Goal: Use online tool/utility: Use online tool/utility

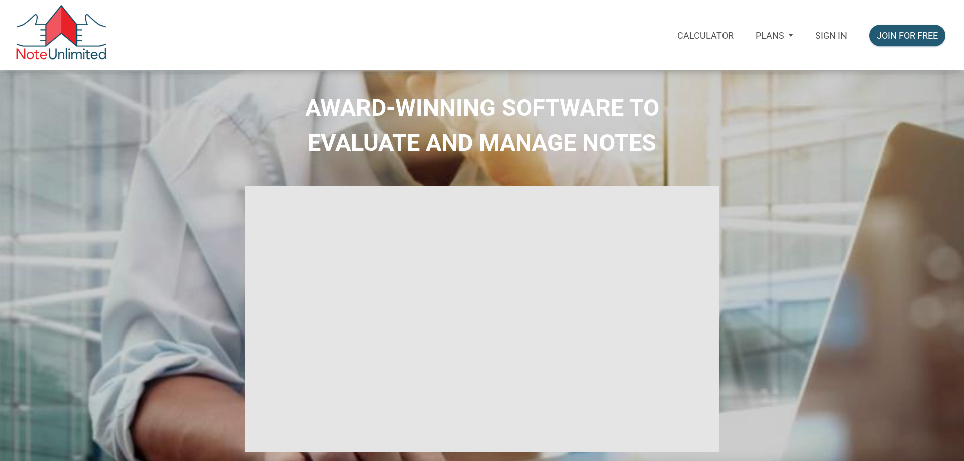
select select
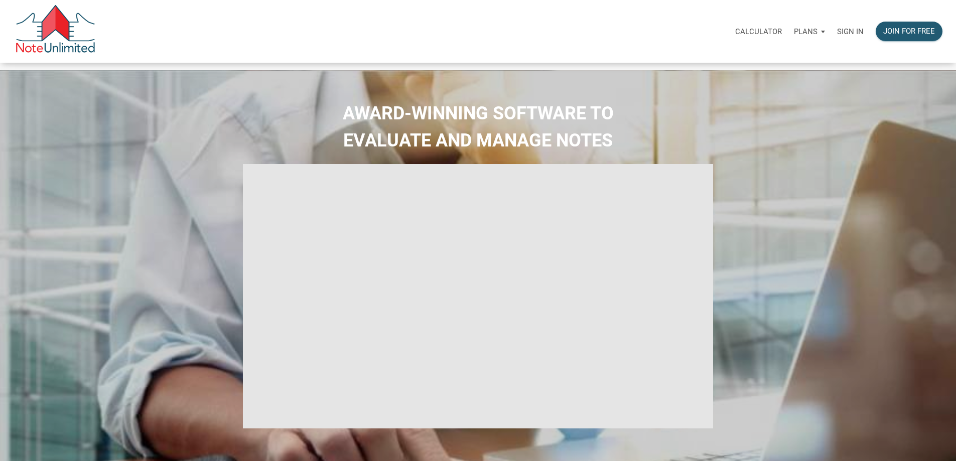
type input "Introduction to new features"
select select
click at [837, 33] on p "Sign in" at bounding box center [850, 31] width 27 height 9
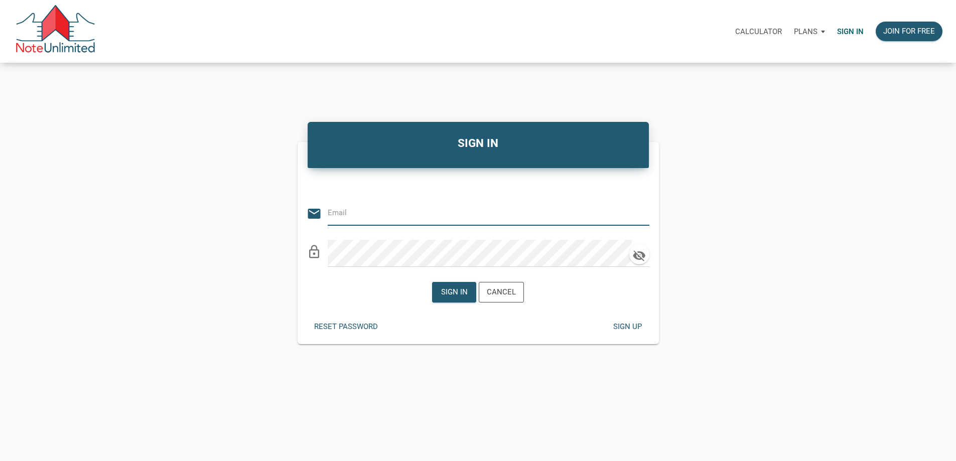
type input "[EMAIL_ADDRESS][DOMAIN_NAME]"
click at [446, 298] on div "Sign in" at bounding box center [454, 293] width 27 height 12
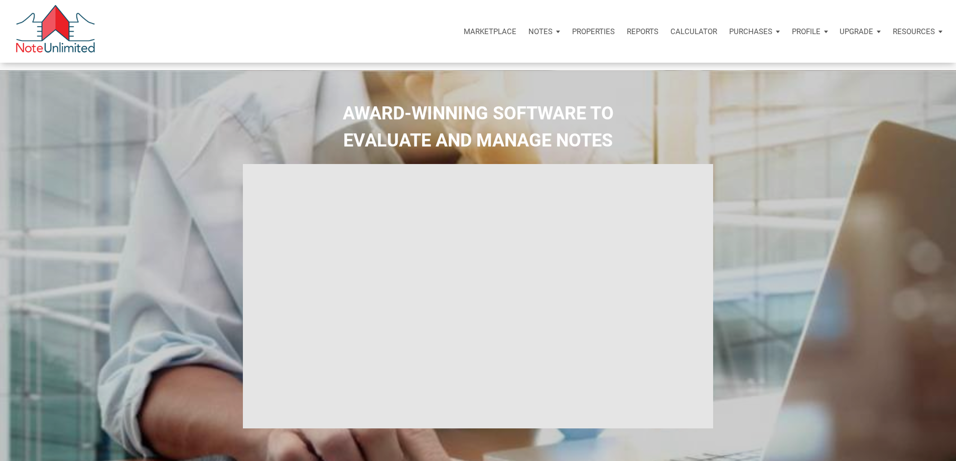
type input "Introduction to new features"
select select
click at [671, 35] on p "Calculator" at bounding box center [694, 31] width 47 height 9
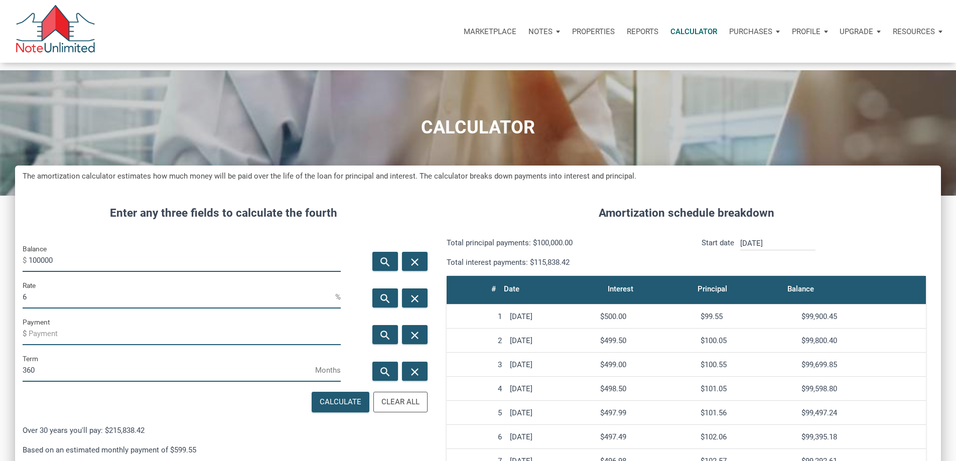
scroll to position [614, 911]
drag, startPoint x: 110, startPoint y: 271, endPoint x: 0, endPoint y: 274, distance: 110.0
click at [0, 275] on div "CALCULATOR The amortization calculator estimates how much money will be paid ov…" at bounding box center [478, 394] width 956 height 648
type input "228000"
drag, startPoint x: 72, startPoint y: 322, endPoint x: 7, endPoint y: 318, distance: 65.9
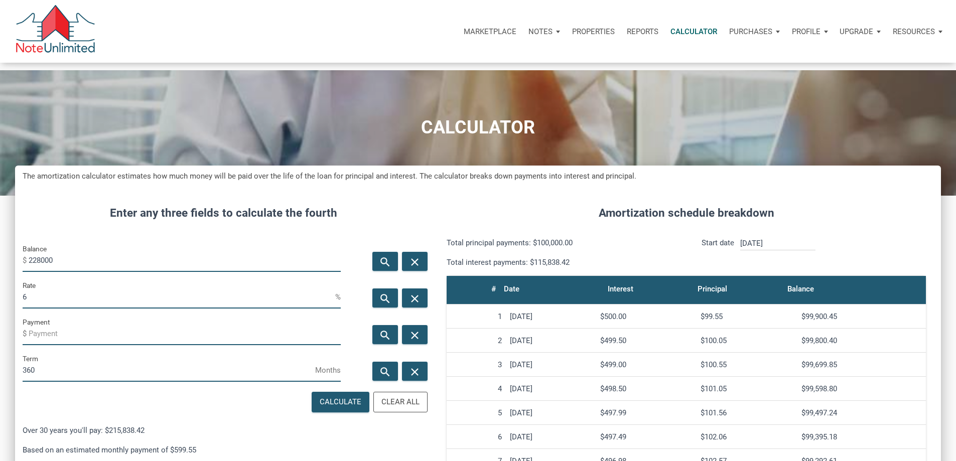
click at [5, 318] on div "CALCULATOR The amortization calculator estimates how much money will be paid ov…" at bounding box center [478, 394] width 956 height 648
type input "3"
click at [379, 341] on icon "search" at bounding box center [385, 335] width 12 height 13
type input "-961.26"
drag, startPoint x: 64, startPoint y: 409, endPoint x: 10, endPoint y: 408, distance: 54.2
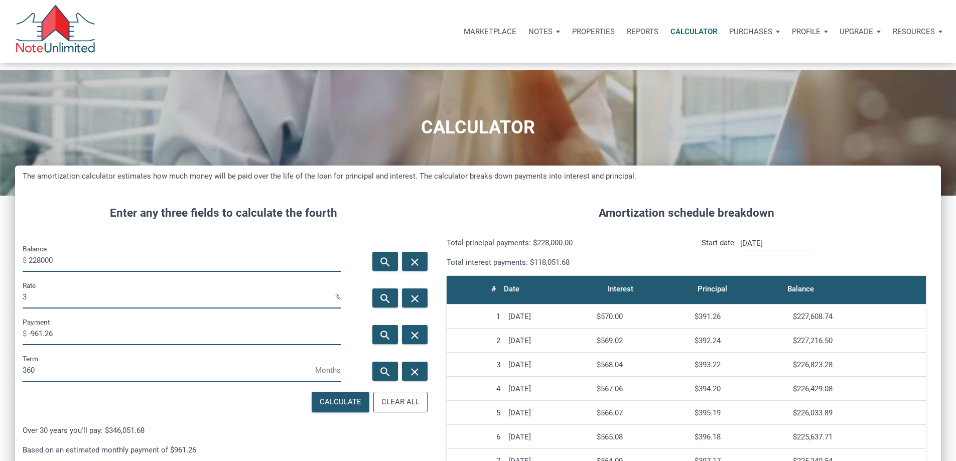
click at [11, 408] on div "CALCULATOR The amortization calculator estimates how much money will be paid ov…" at bounding box center [478, 394] width 956 height 648
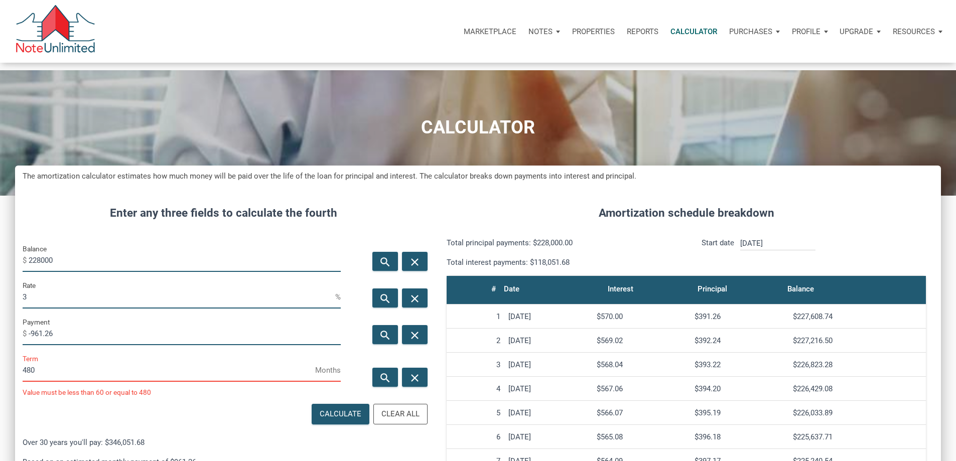
scroll to position [501409, 501112]
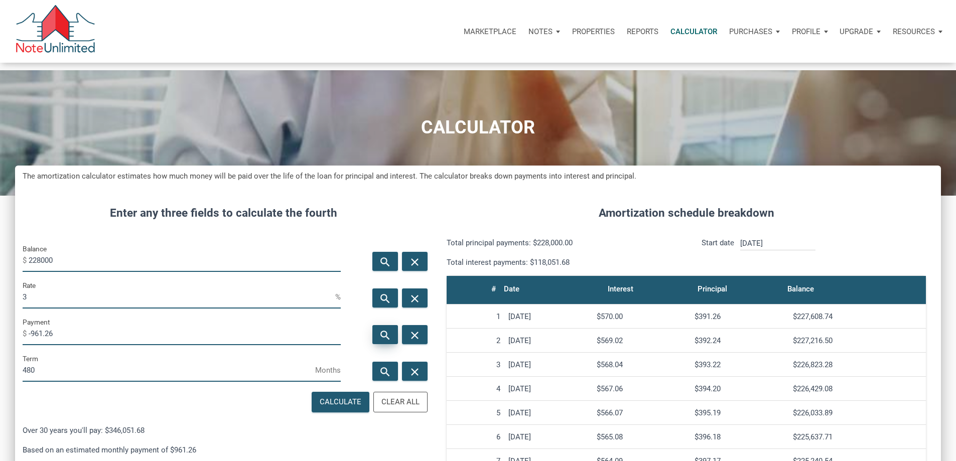
type input "480"
click at [379, 341] on icon "search" at bounding box center [385, 335] width 12 height 13
drag, startPoint x: 76, startPoint y: 364, endPoint x: 48, endPoint y: 365, distance: 28.2
click at [48, 345] on input "-816.2" at bounding box center [185, 334] width 312 height 23
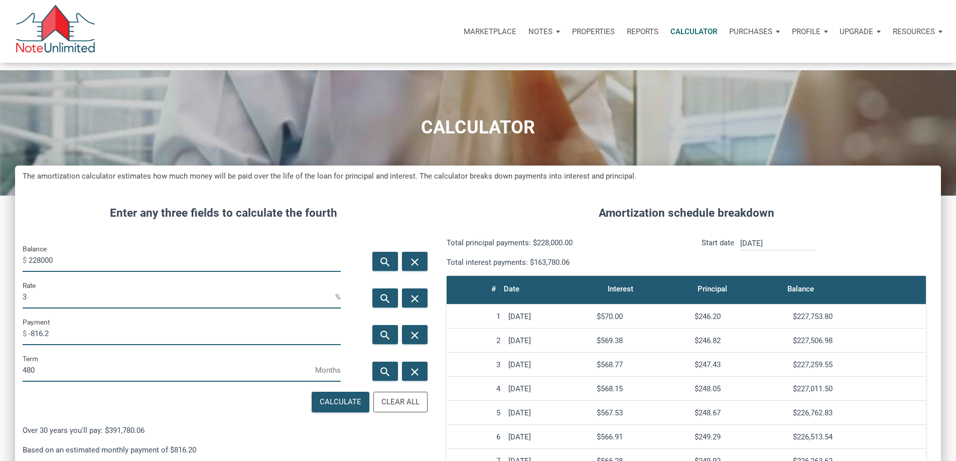
paste input "Maghnes Akliouche"
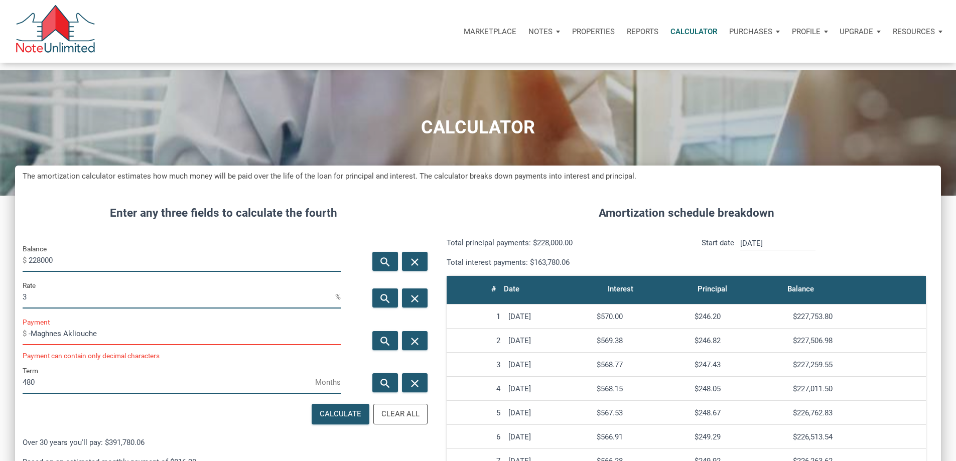
drag, startPoint x: 95, startPoint y: 354, endPoint x: 8, endPoint y: 362, distance: 87.7
click at [0, 364] on div "CALCULATOR The amortization calculator estimates how much money will be paid ov…" at bounding box center [478, 400] width 956 height 660
click at [379, 347] on icon "search" at bounding box center [385, 341] width 12 height 13
type input "-816.2"
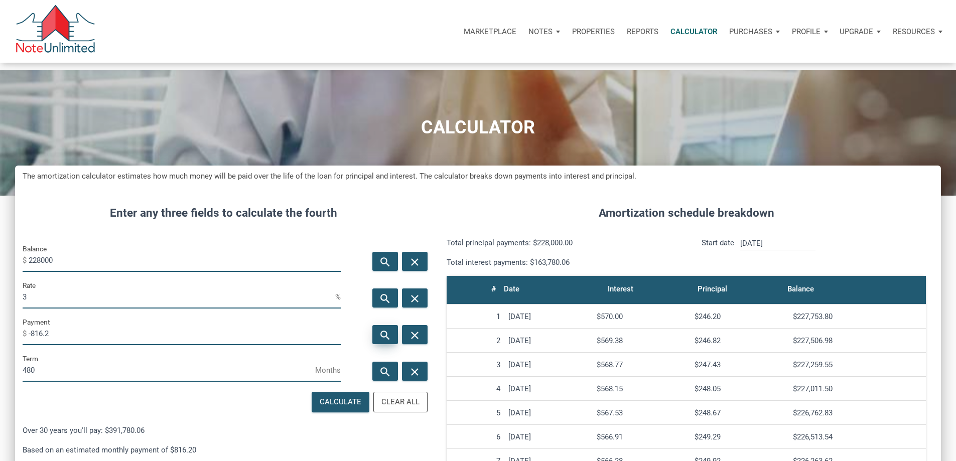
scroll to position [614, 911]
drag, startPoint x: 64, startPoint y: 367, endPoint x: 50, endPoint y: 368, distance: 14.1
click at [50, 345] on input "-816.2" at bounding box center [185, 334] width 312 height 23
drag, startPoint x: 106, startPoint y: 272, endPoint x: 0, endPoint y: 275, distance: 106.0
click at [0, 275] on div "CALCULATOR The amortization calculator estimates how much money will be paid ov…" at bounding box center [478, 394] width 956 height 648
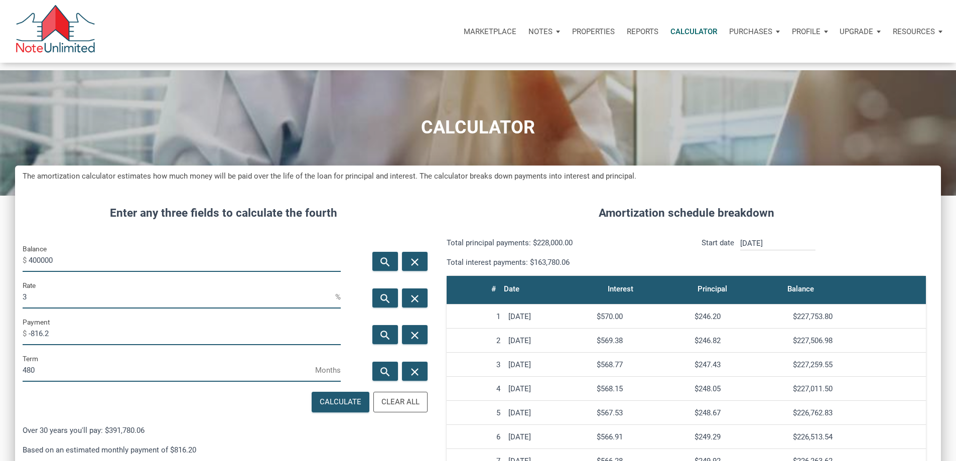
type input "400000"
click at [62, 309] on input "3" at bounding box center [179, 297] width 313 height 23
drag, startPoint x: 113, startPoint y: 360, endPoint x: 79, endPoint y: 365, distance: 35.0
click at [86, 345] on input "-816.2" at bounding box center [185, 334] width 312 height 23
drag, startPoint x: 85, startPoint y: 358, endPoint x: 4, endPoint y: 354, distance: 80.9
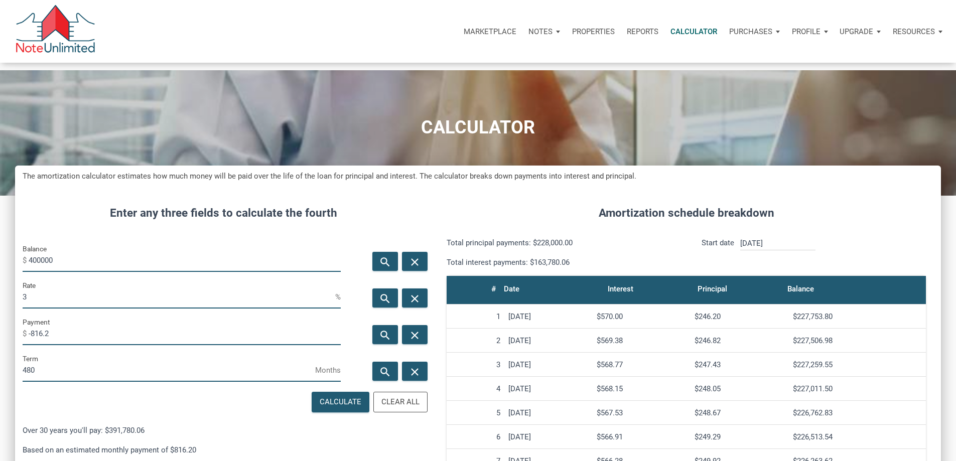
click at [10, 355] on div "CALCULATOR The amortization calculator estimates how much money will be paid ov…" at bounding box center [478, 394] width 956 height 648
click at [379, 341] on icon "search" at bounding box center [385, 335] width 12 height 13
type input "-1431.94"
drag, startPoint x: 53, startPoint y: 319, endPoint x: 10, endPoint y: 321, distance: 42.7
click at [10, 321] on div "CALCULATOR The amortization calculator estimates how much money will be paid ov…" at bounding box center [478, 394] width 956 height 648
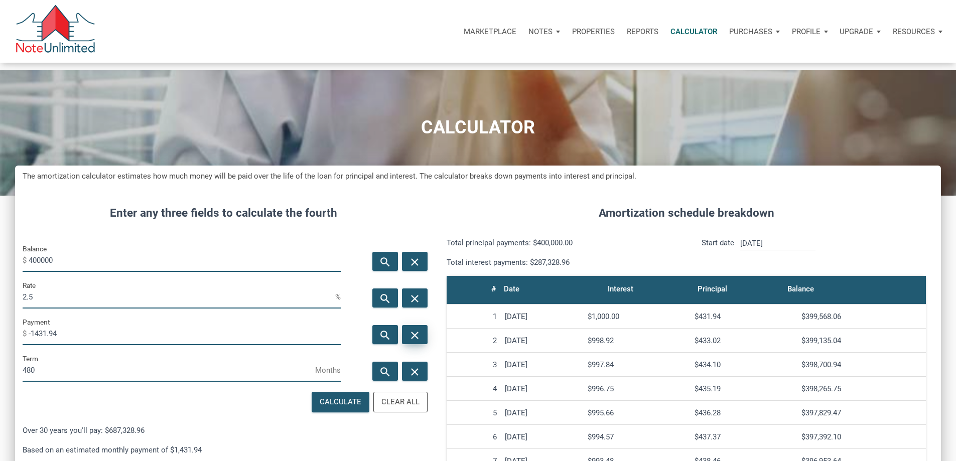
scroll to position [501409, 501112]
type input "2.5"
click at [379, 341] on icon "search" at bounding box center [385, 335] width 12 height 13
drag, startPoint x: 46, startPoint y: 362, endPoint x: 97, endPoint y: 361, distance: 51.2
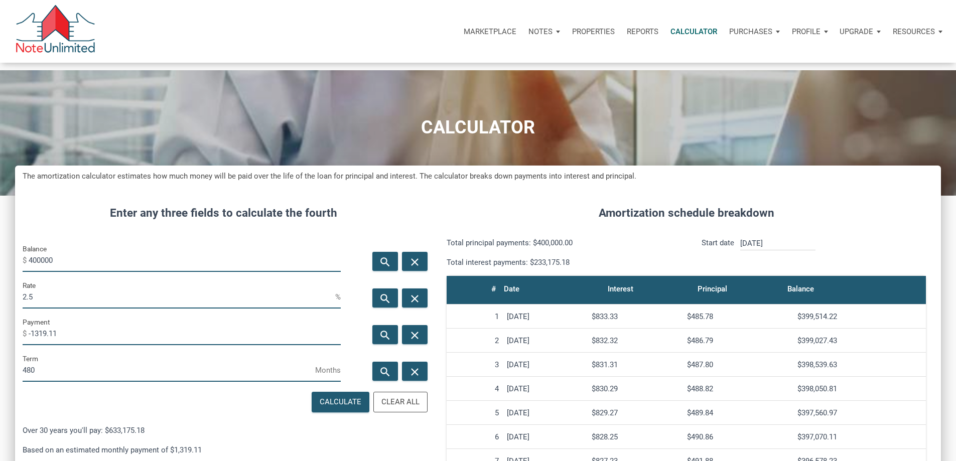
click at [97, 345] on input "-1319.11" at bounding box center [185, 334] width 312 height 23
click at [90, 345] on input "-1319.11" at bounding box center [185, 334] width 312 height 23
drag, startPoint x: 47, startPoint y: 362, endPoint x: 92, endPoint y: 360, distance: 45.7
click at [92, 345] on input "-1319.11" at bounding box center [185, 334] width 312 height 23
click at [46, 345] on input "-1319.11" at bounding box center [185, 334] width 312 height 23
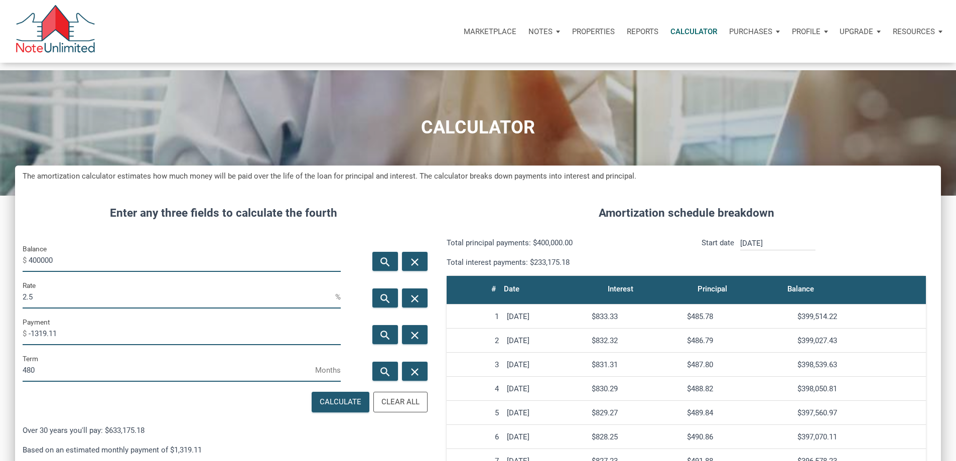
drag, startPoint x: 48, startPoint y: 366, endPoint x: 88, endPoint y: 365, distance: 40.2
click at [88, 345] on input "-1319.11" at bounding box center [185, 334] width 312 height 23
click at [379, 341] on icon "search" at bounding box center [385, 335] width 12 height 13
drag, startPoint x: 94, startPoint y: 367, endPoint x: 49, endPoint y: 370, distance: 45.8
click at [49, 345] on input "-1319.11" at bounding box center [185, 334] width 312 height 23
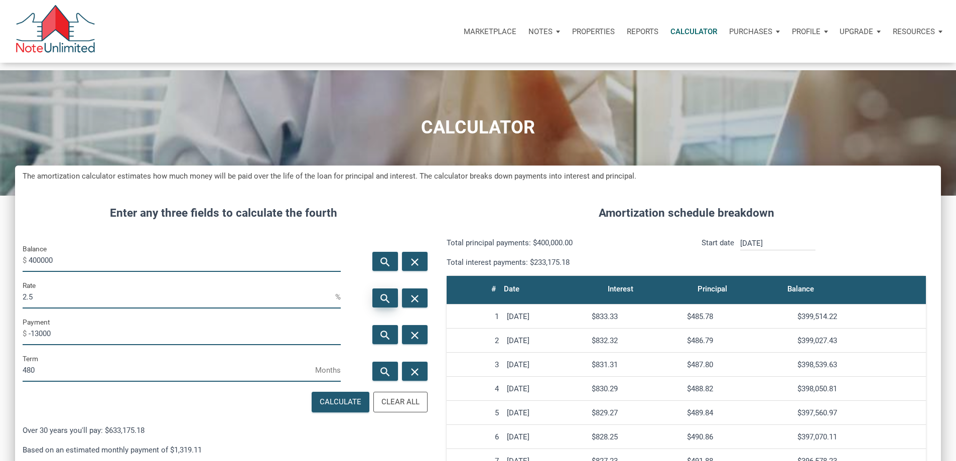
type input "-13000"
click at [379, 305] on icon "search" at bounding box center [385, 298] width 12 height 13
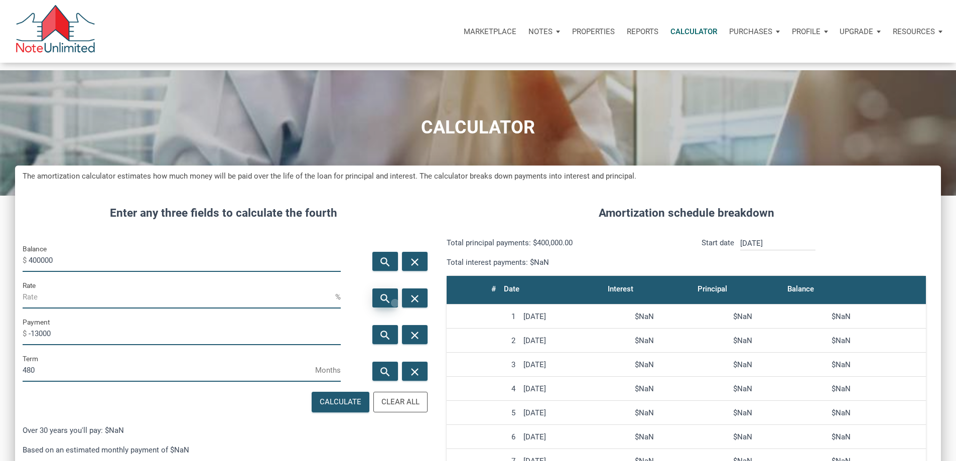
click at [382, 305] on icon "search" at bounding box center [385, 298] width 12 height 13
click at [143, 345] on input "-13000" at bounding box center [185, 334] width 312 height 23
type input "-1300"
drag, startPoint x: 369, startPoint y: 322, endPoint x: 155, endPoint y: 315, distance: 215.0
click at [379, 305] on icon "search" at bounding box center [385, 298] width 12 height 13
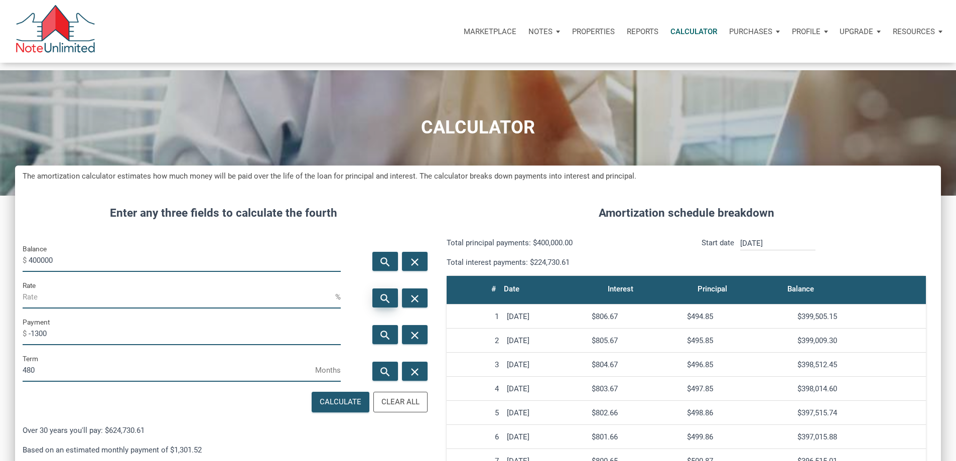
type input "2.42"
drag, startPoint x: 68, startPoint y: 364, endPoint x: 49, endPoint y: 366, distance: 19.6
click at [49, 345] on input "-1300" at bounding box center [185, 334] width 312 height 23
click at [88, 345] on input "-1300" at bounding box center [185, 334] width 312 height 23
drag, startPoint x: 87, startPoint y: 355, endPoint x: 30, endPoint y: 360, distance: 57.5
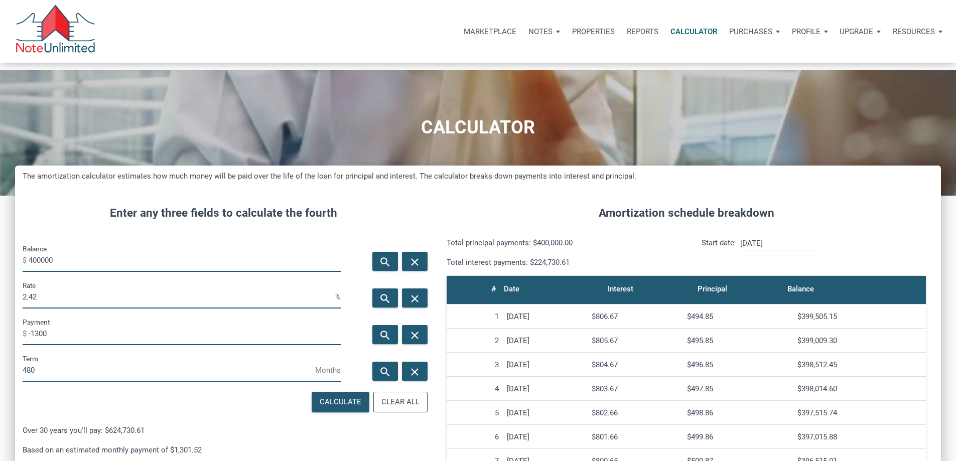
click at [30, 353] on div "Payment $ -1300" at bounding box center [181, 334] width 333 height 37
drag, startPoint x: 70, startPoint y: 258, endPoint x: 34, endPoint y: 222, distance: 51.1
click at [34, 222] on div "Enter any three fields to calculate the fourth Balance $ 400000 search close Ra…" at bounding box center [223, 454] width 417 height 528
drag, startPoint x: 71, startPoint y: 366, endPoint x: 48, endPoint y: 373, distance: 23.9
click at [48, 345] on input "-1300" at bounding box center [185, 334] width 312 height 23
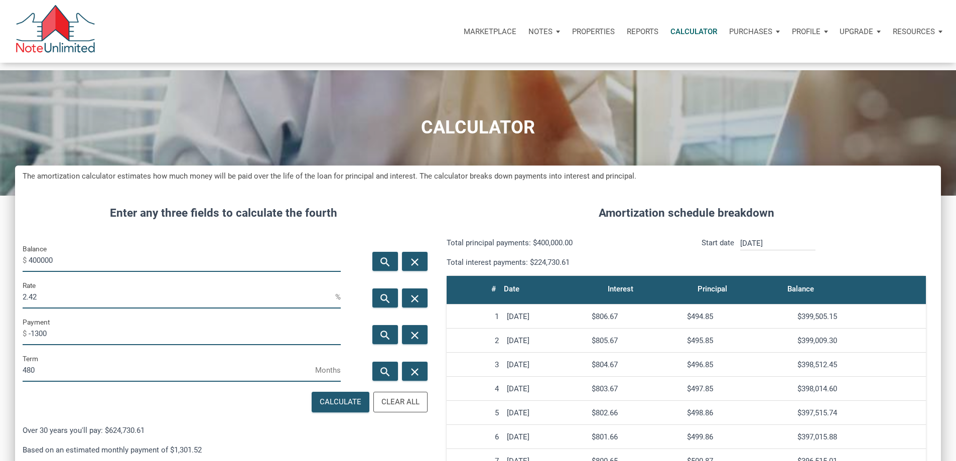
click at [77, 345] on input "-1300" at bounding box center [185, 334] width 312 height 23
drag, startPoint x: 75, startPoint y: 362, endPoint x: 47, endPoint y: 367, distance: 28.5
click at [47, 345] on input "-1300" at bounding box center [185, 334] width 312 height 23
drag, startPoint x: 66, startPoint y: 365, endPoint x: 47, endPoint y: 363, distance: 19.6
click at [47, 345] on input "-800" at bounding box center [185, 334] width 312 height 23
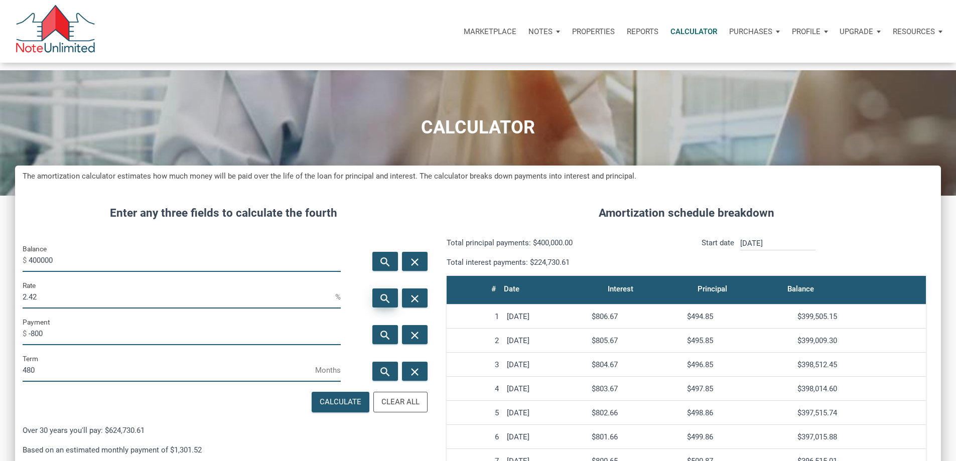
type input "-800"
click at [379, 305] on icon "search" at bounding box center [385, 298] width 12 height 13
type input "-48"
